Goal: Book appointment/travel/reservation

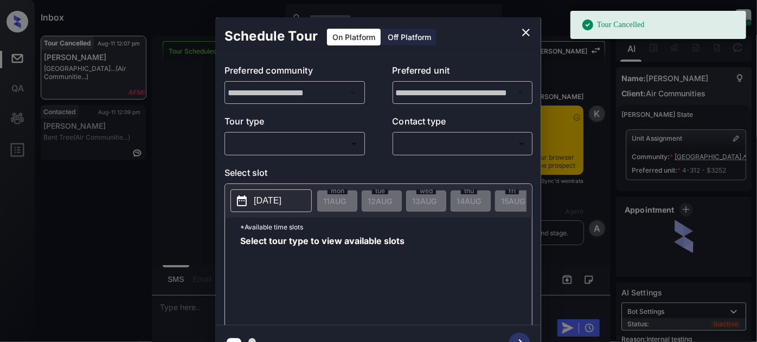
scroll to position [7495, 0]
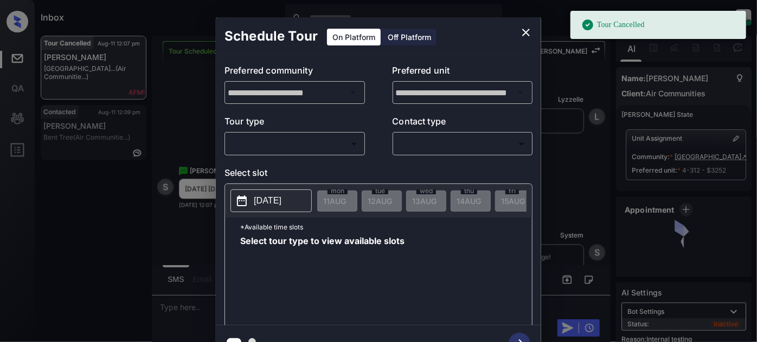
click at [346, 138] on body "Tour Cancelled Inbox [PERSON_NAME] Online Set yourself offline Set yourself on …" at bounding box center [378, 171] width 757 height 342
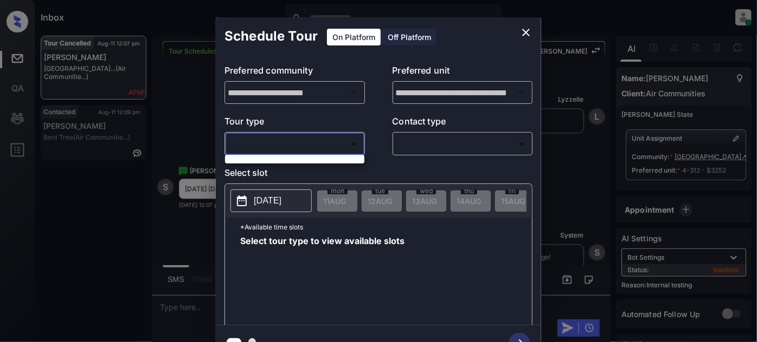
drag, startPoint x: 523, startPoint y: 34, endPoint x: 311, endPoint y: 1, distance: 215.1
click at [523, 34] on div at bounding box center [378, 171] width 757 height 342
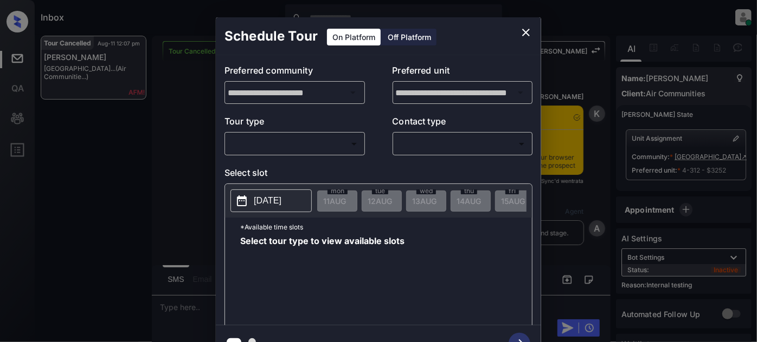
scroll to position [7403, 0]
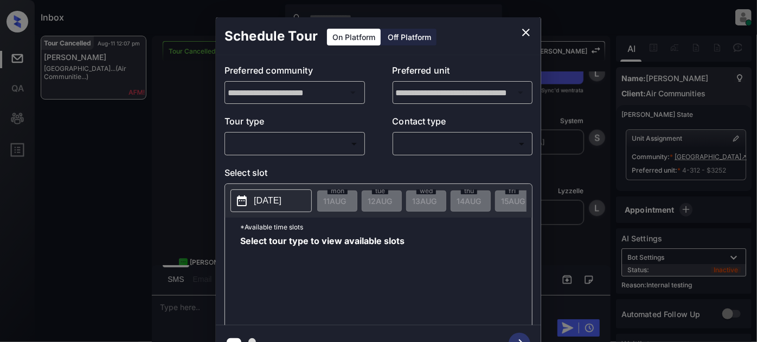
click at [352, 143] on body "Inbox Juan Carlos Manantan Online Set yourself offline Set yourself on break Pr…" at bounding box center [378, 171] width 757 height 342
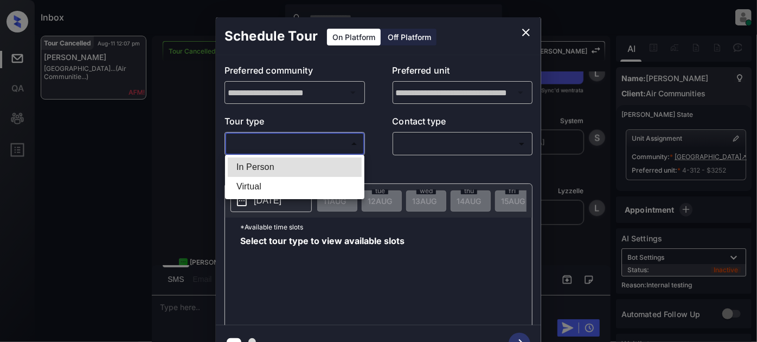
click at [259, 169] on li "In Person" at bounding box center [295, 168] width 134 height 20
type input "********"
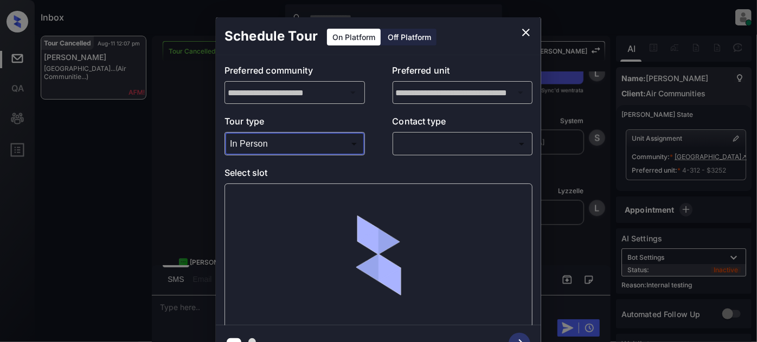
click at [427, 147] on body "Inbox Juan Carlos Manantan Online Set yourself offline Set yourself on break Pr…" at bounding box center [378, 171] width 757 height 342
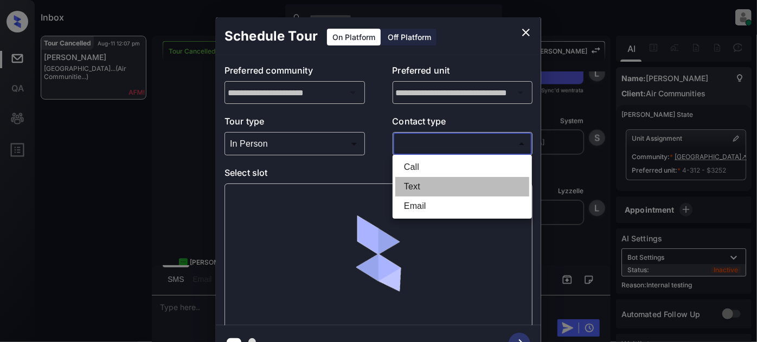
click at [422, 179] on li "Text" at bounding box center [462, 187] width 134 height 20
type input "****"
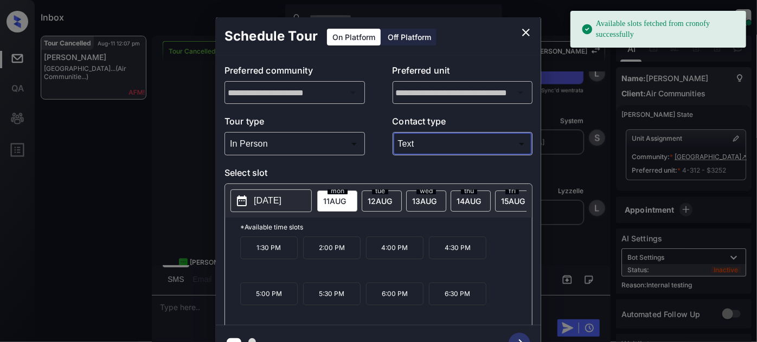
click at [346, 201] on span "12 AUG" at bounding box center [334, 201] width 23 height 9
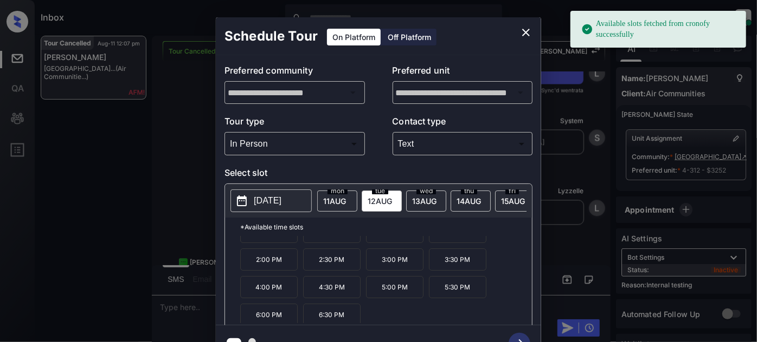
scroll to position [44, 0]
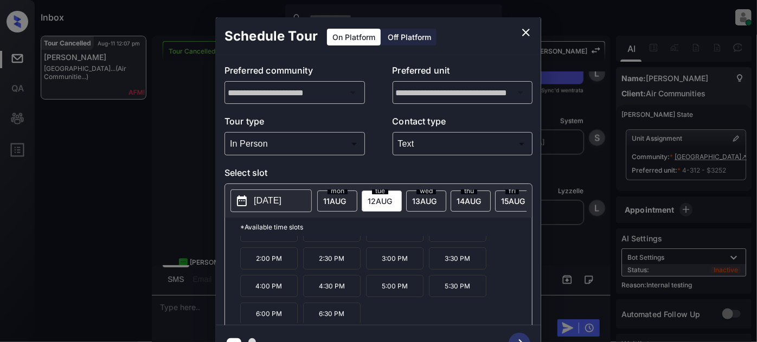
click at [270, 287] on p "4:00 PM" at bounding box center [268, 286] width 57 height 22
click at [520, 334] on icon "button" at bounding box center [519, 344] width 22 height 22
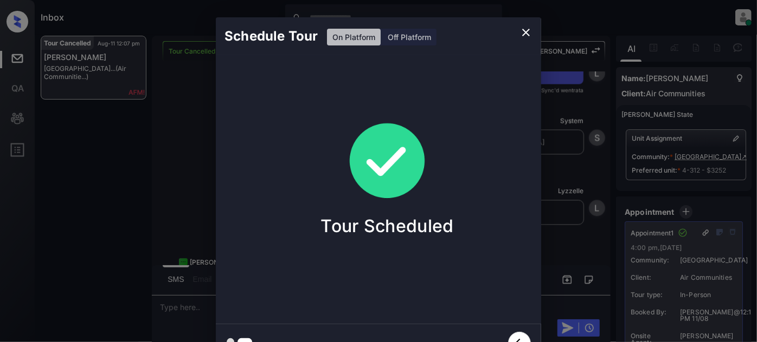
click at [529, 31] on icon "close" at bounding box center [525, 32] width 13 height 13
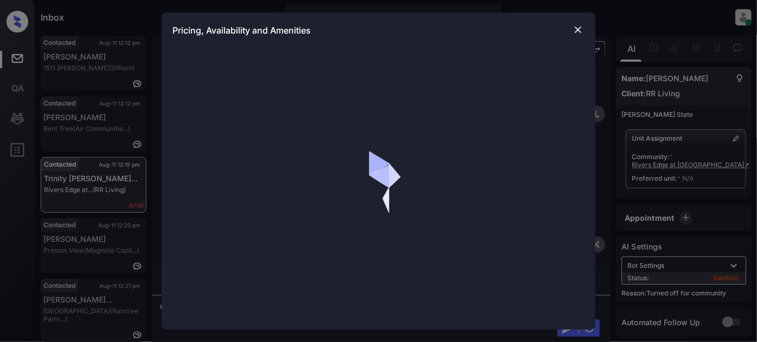
scroll to position [951, 0]
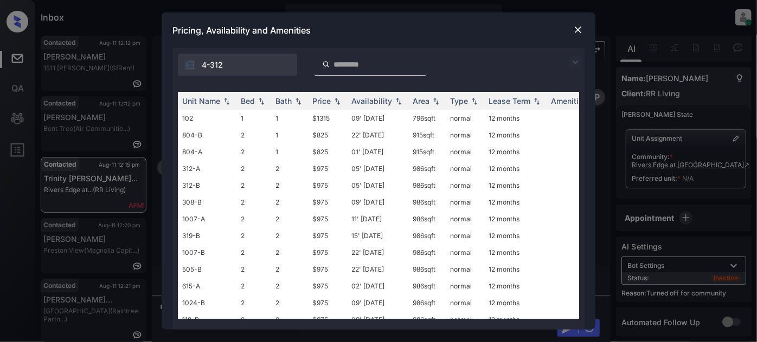
click at [584, 27] on div at bounding box center [577, 29] width 13 height 13
